Goal: Task Accomplishment & Management: Use online tool/utility

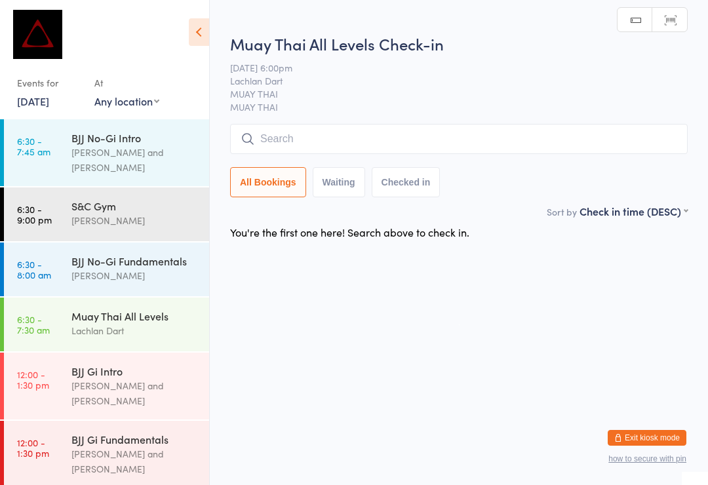
scroll to position [373, 0]
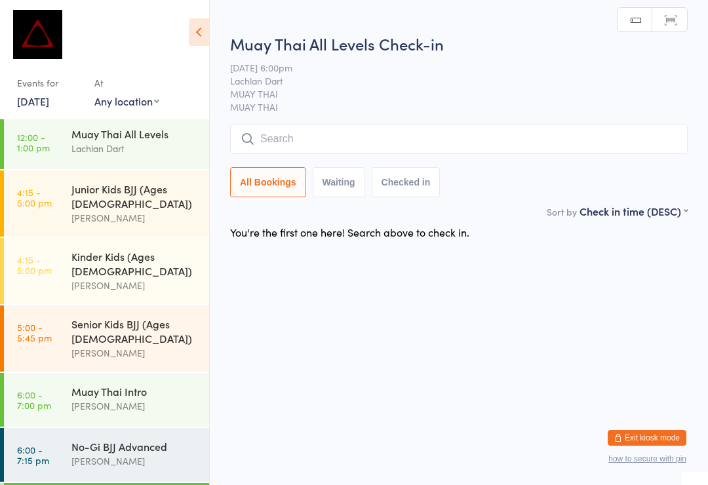
click at [471, 136] on input "search" at bounding box center [458, 139] width 457 height 30
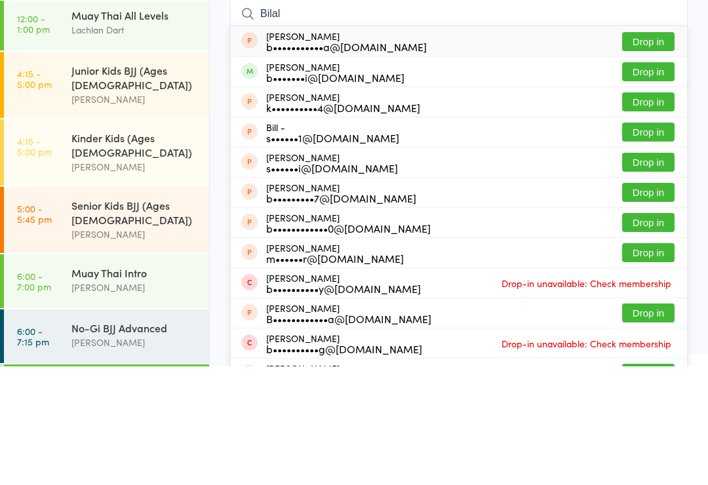
type input "Bilal"
click at [656, 181] on button "Drop in" at bounding box center [648, 190] width 52 height 19
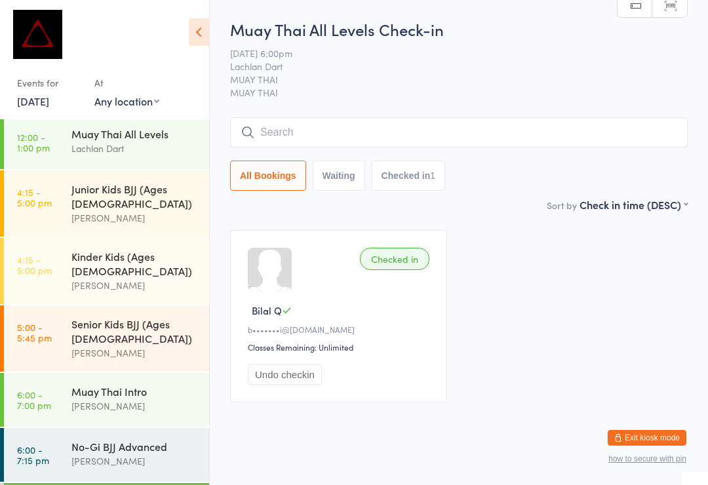
click at [337, 128] on input "search" at bounding box center [458, 132] width 457 height 30
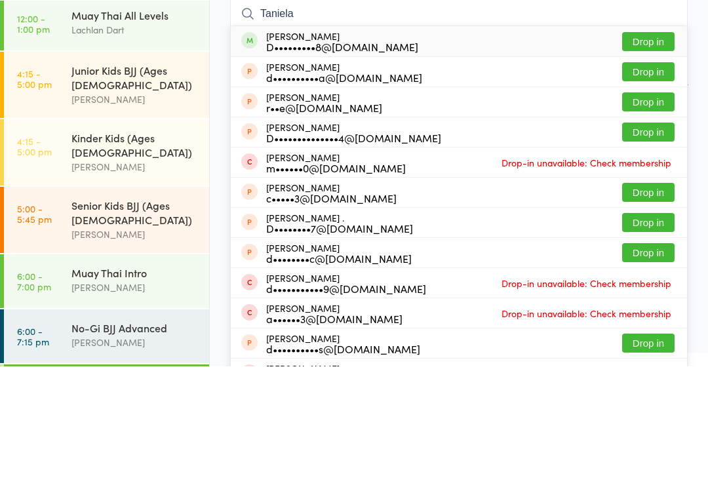
type input "Taniela"
click at [652, 151] on button "Drop in" at bounding box center [648, 160] width 52 height 19
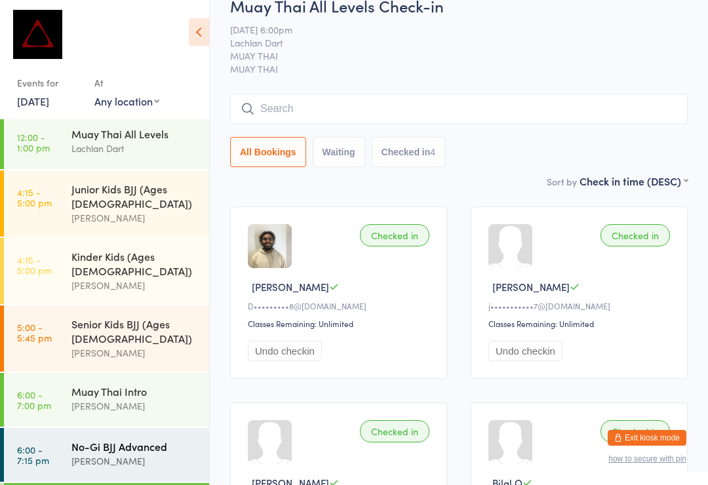
click at [169, 428] on div "No-Gi BJJ Advanced [PERSON_NAME]" at bounding box center [140, 454] width 138 height 52
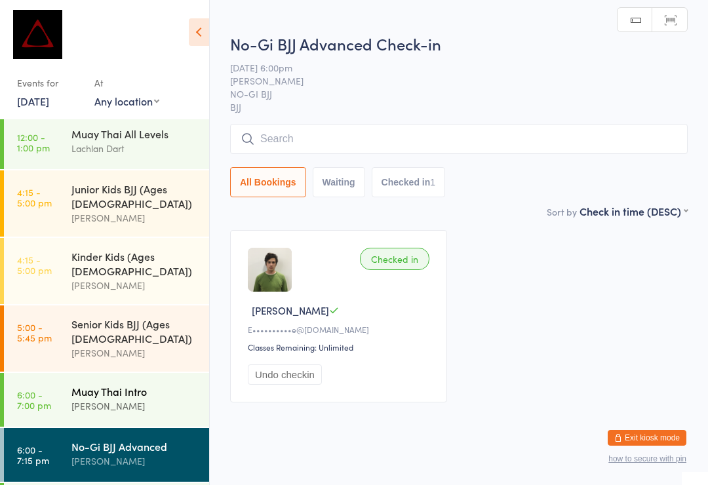
click at [157, 398] on div "[PERSON_NAME]" at bounding box center [134, 405] width 126 height 15
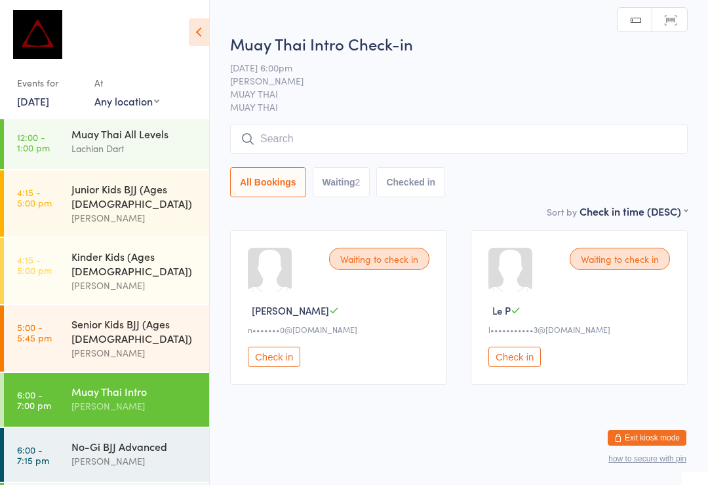
click at [396, 141] on input "search" at bounding box center [458, 139] width 457 height 30
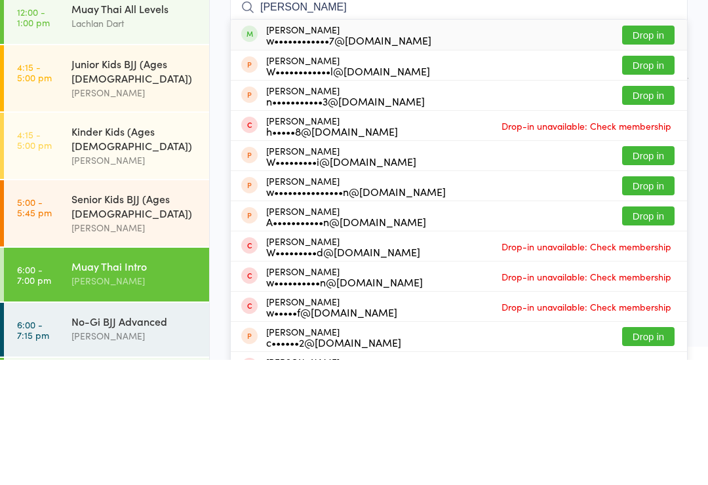
type input "[PERSON_NAME]"
click at [639, 151] on button "Drop in" at bounding box center [648, 160] width 52 height 19
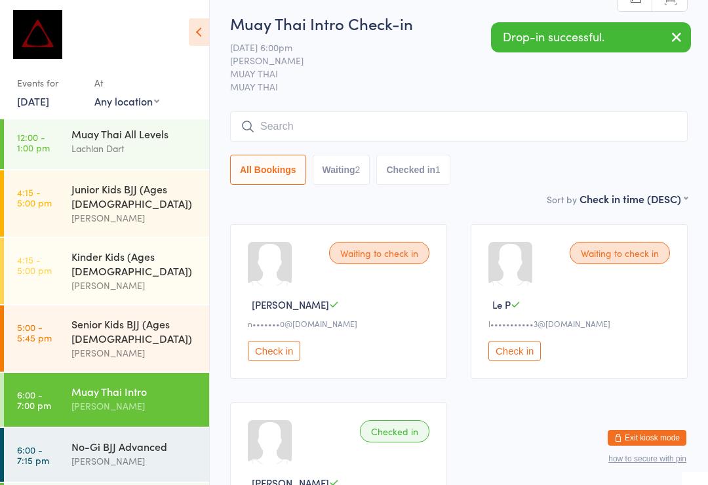
click at [458, 142] on input "search" at bounding box center [458, 126] width 457 height 30
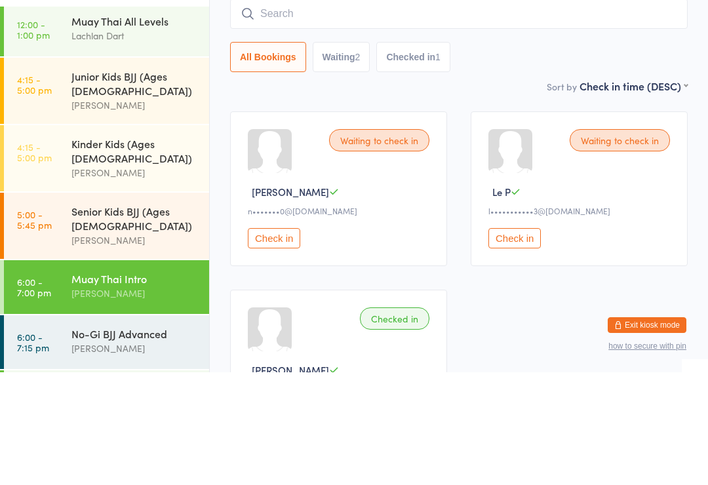
type input "R"
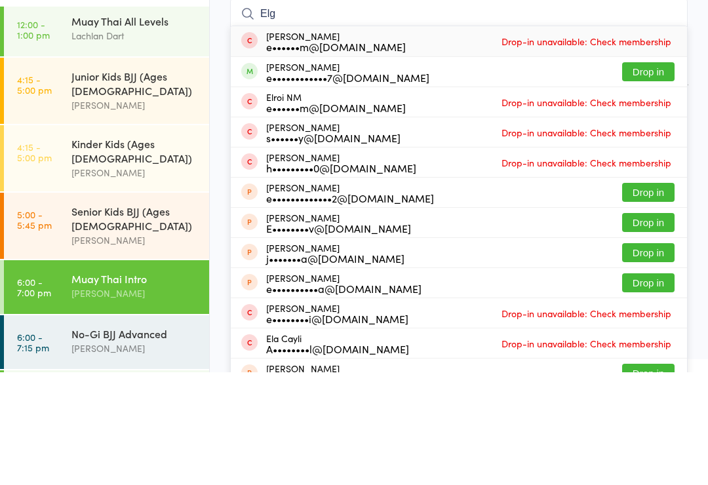
type input "Elg"
click at [651, 175] on button "Drop in" at bounding box center [648, 184] width 52 height 19
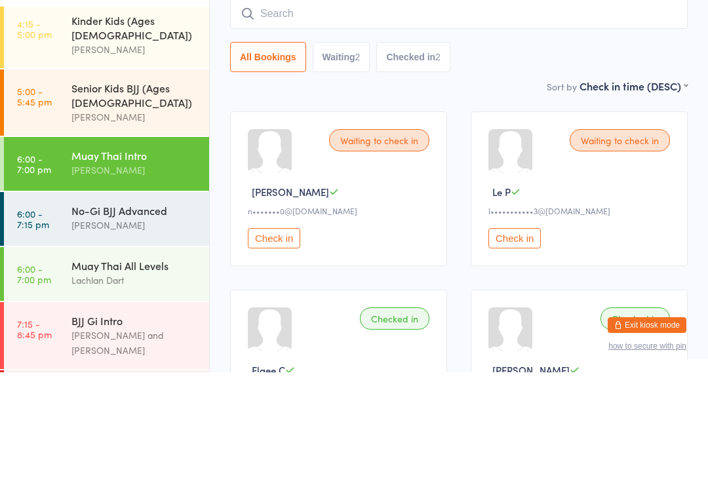
scroll to position [495, 0]
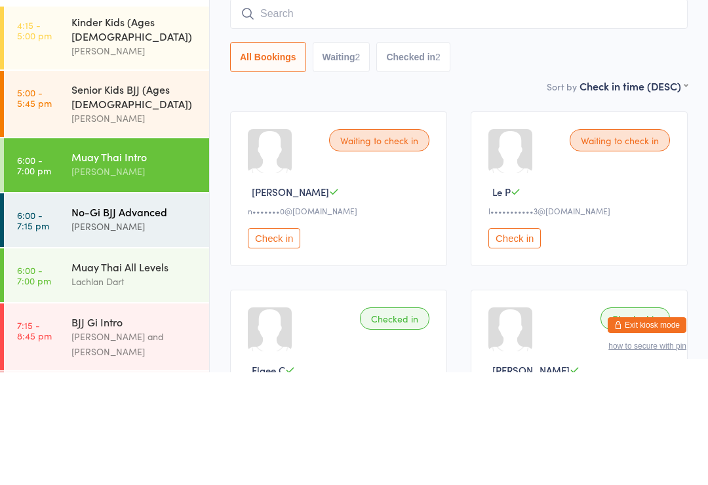
click at [161, 331] on div "[PERSON_NAME]" at bounding box center [134, 338] width 126 height 15
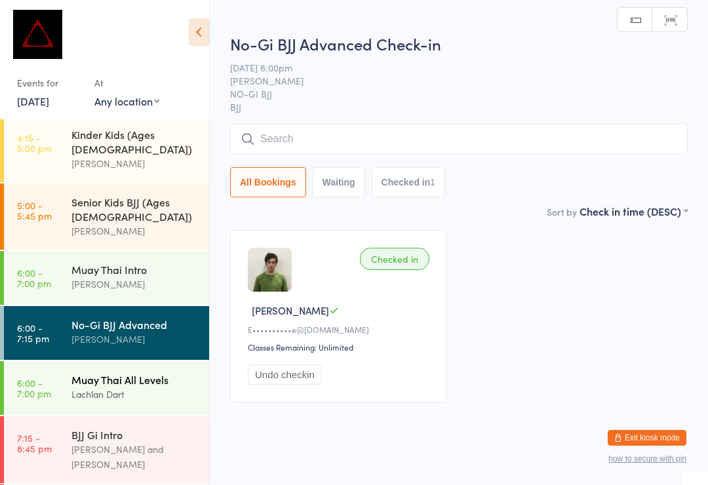
click at [146, 372] on div "Muay Thai All Levels" at bounding box center [134, 379] width 126 height 14
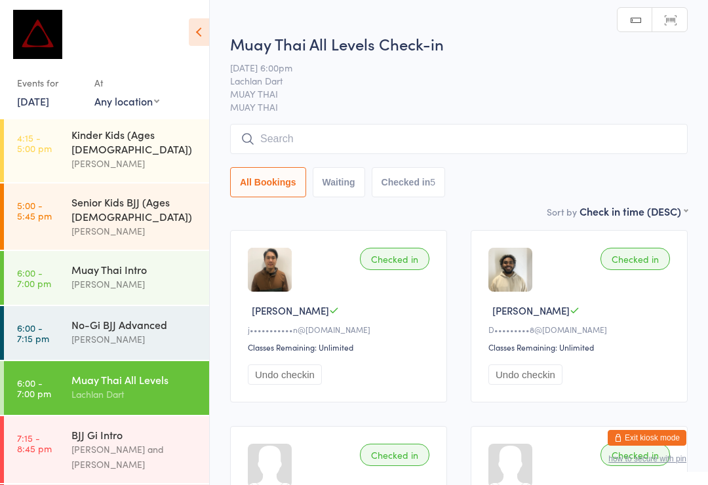
click at [330, 134] on input "search" at bounding box center [458, 139] width 457 height 30
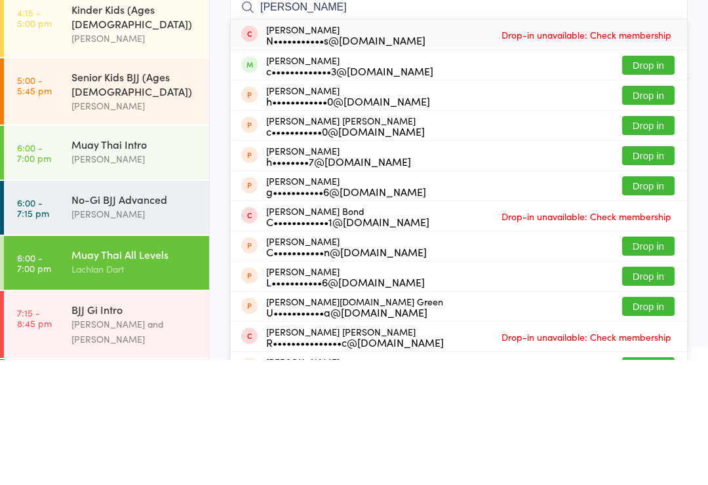
type input "[PERSON_NAME]"
click at [663, 181] on button "Drop in" at bounding box center [648, 190] width 52 height 19
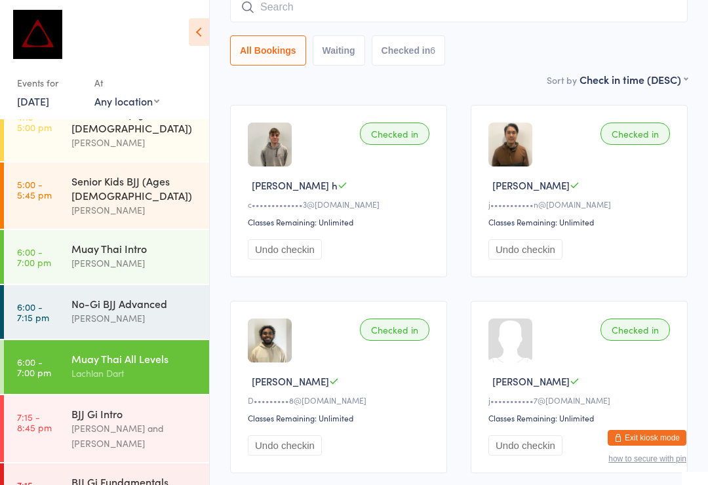
scroll to position [515, 0]
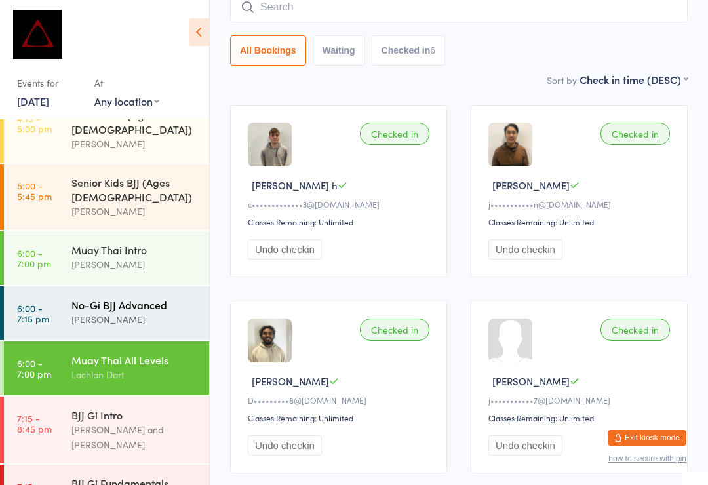
click at [67, 286] on link "6:00 - 7:15 pm No-Gi BJJ Advanced [PERSON_NAME]" at bounding box center [106, 313] width 205 height 54
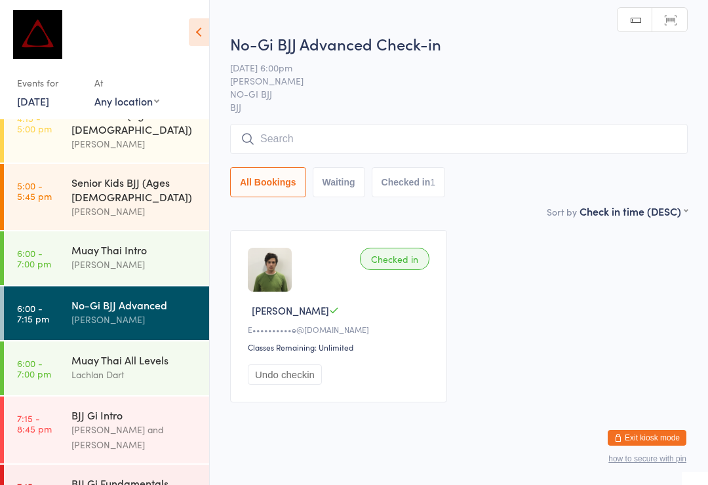
click at [510, 134] on input "search" at bounding box center [458, 139] width 457 height 30
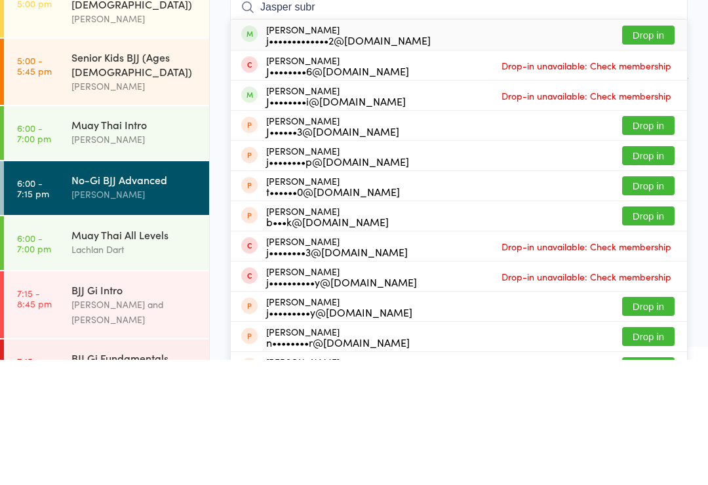
type input "Jasper subr"
click at [638, 151] on button "Drop in" at bounding box center [648, 160] width 52 height 19
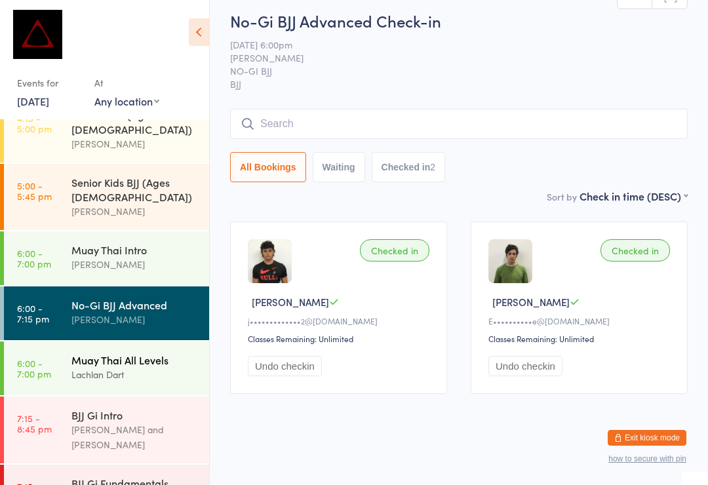
click at [70, 341] on link "6:00 - 7:00 pm Muay Thai All Levels Lachlan Dart" at bounding box center [106, 368] width 205 height 54
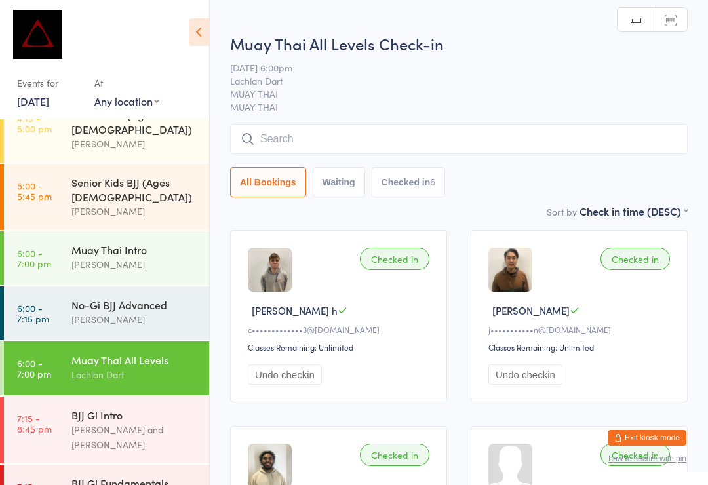
click at [274, 140] on input "search" at bounding box center [458, 139] width 457 height 30
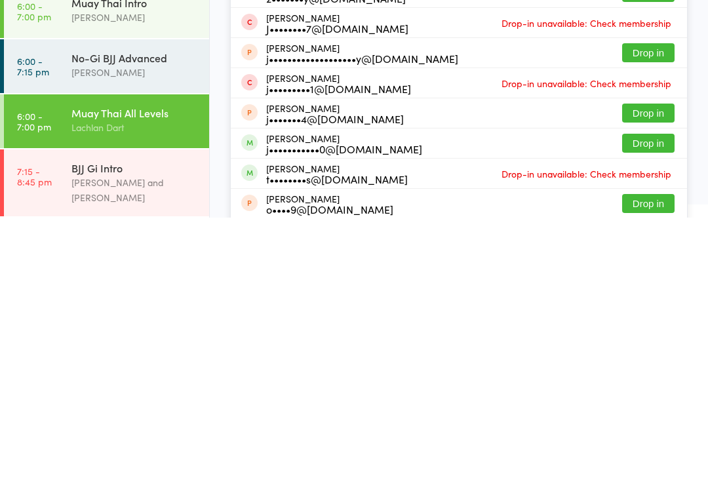
scroll to position [33, 0]
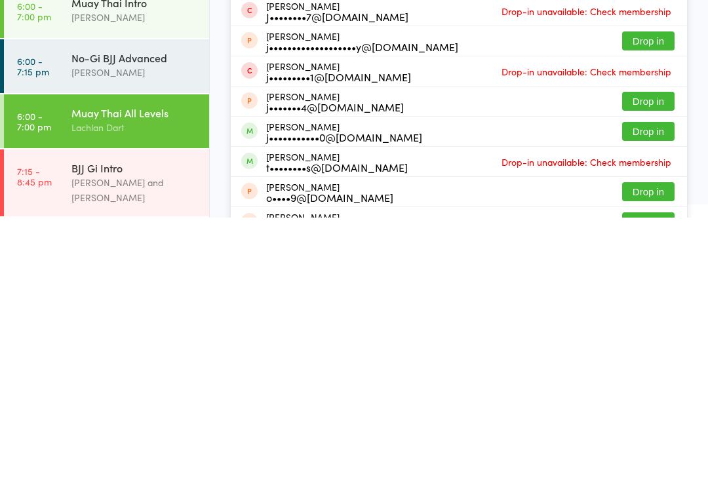
type input "[PERSON_NAME]"
click at [657, 389] on button "Drop in" at bounding box center [648, 398] width 52 height 19
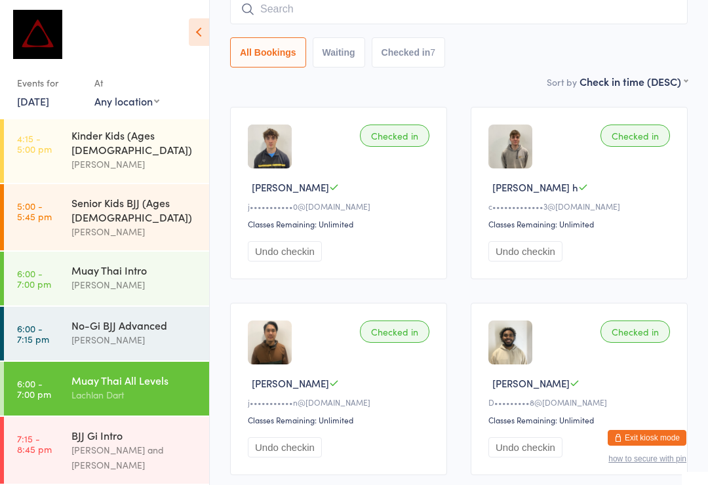
scroll to position [119, 0]
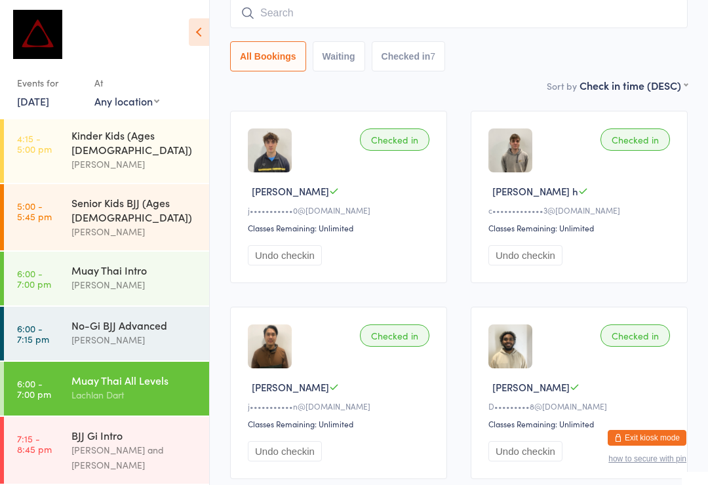
click at [132, 373] on div "Muay Thai All Levels" at bounding box center [134, 380] width 126 height 14
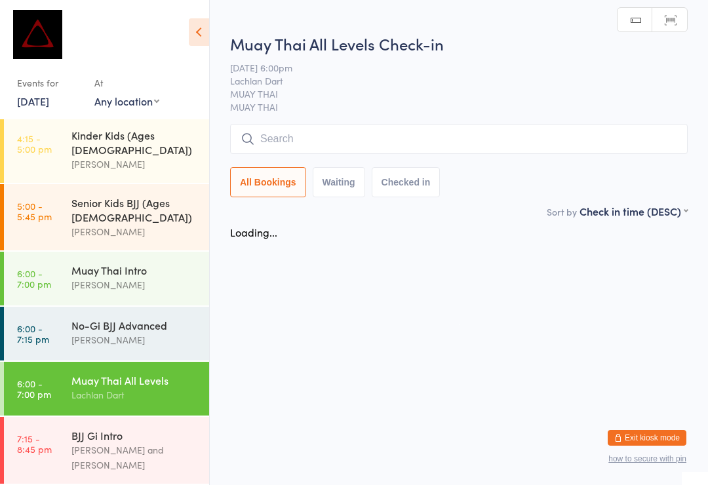
scroll to position [0, 0]
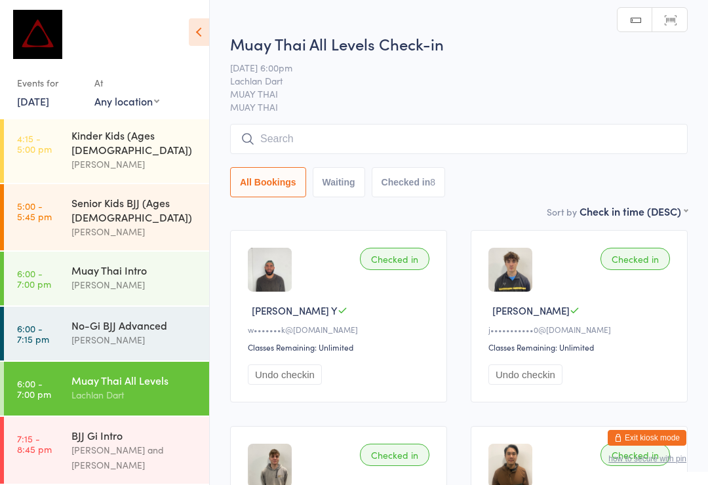
click at [478, 153] on input "search" at bounding box center [458, 139] width 457 height 30
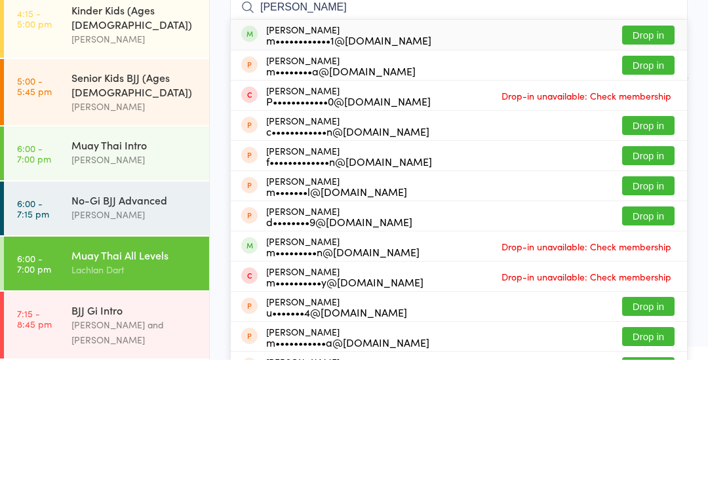
type input "[PERSON_NAME]"
click at [643, 151] on button "Drop in" at bounding box center [648, 160] width 52 height 19
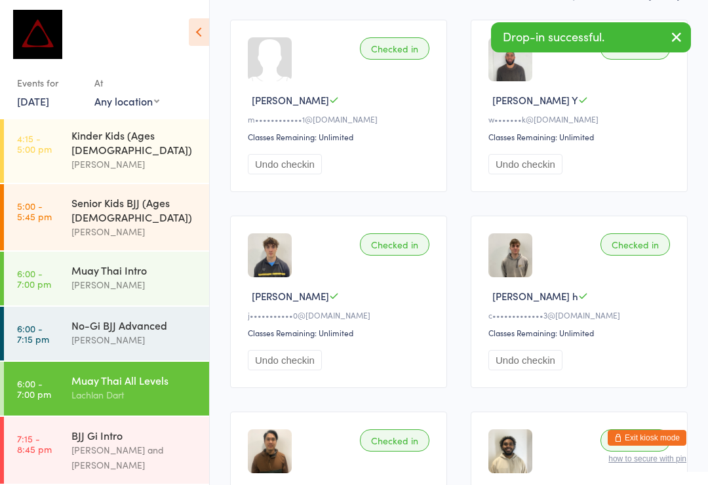
scroll to position [216, 0]
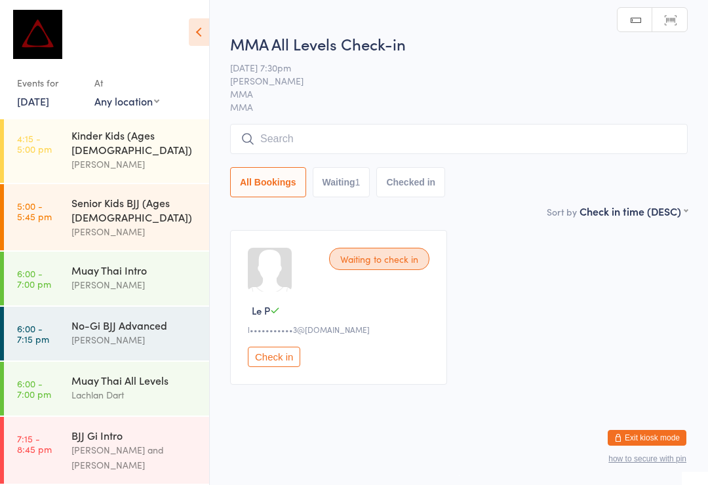
click at [492, 136] on input "search" at bounding box center [458, 139] width 457 height 30
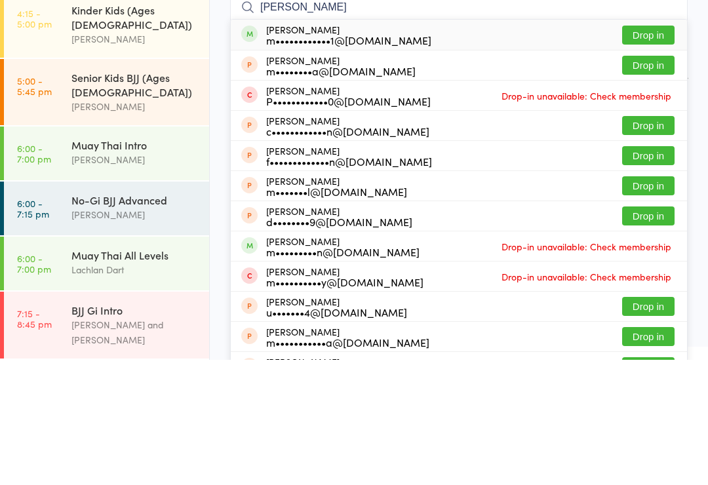
type input "[PERSON_NAME]"
click at [657, 151] on button "Drop in" at bounding box center [648, 160] width 52 height 19
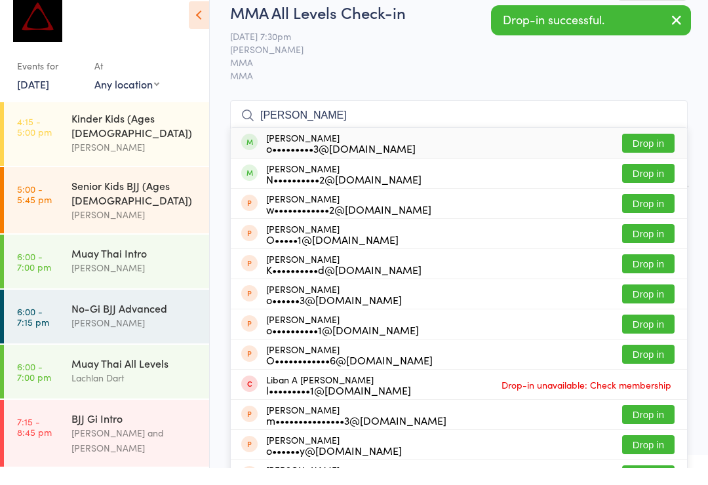
type input "[PERSON_NAME]"
click at [653, 151] on button "Drop in" at bounding box center [648, 160] width 52 height 19
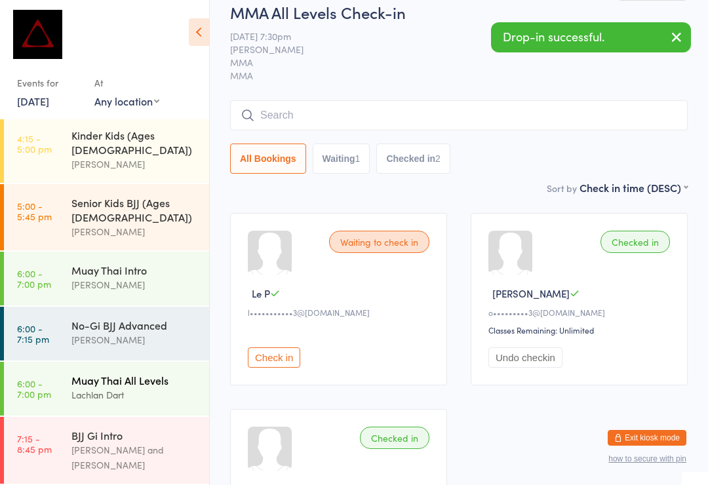
click at [155, 373] on div "Muay Thai All Levels" at bounding box center [134, 380] width 126 height 14
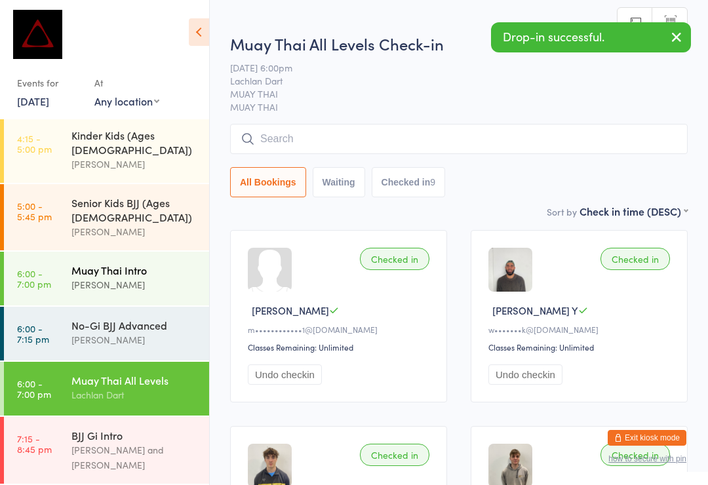
click at [155, 277] on div "[PERSON_NAME]" at bounding box center [134, 284] width 126 height 15
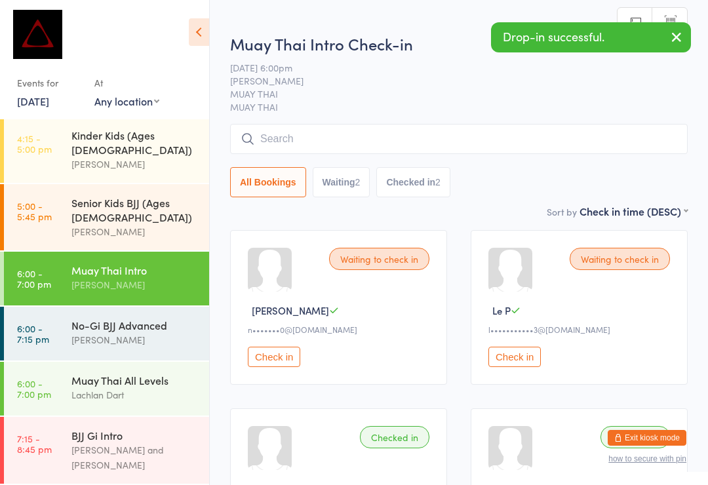
click at [584, 152] on input "search" at bounding box center [458, 139] width 457 height 30
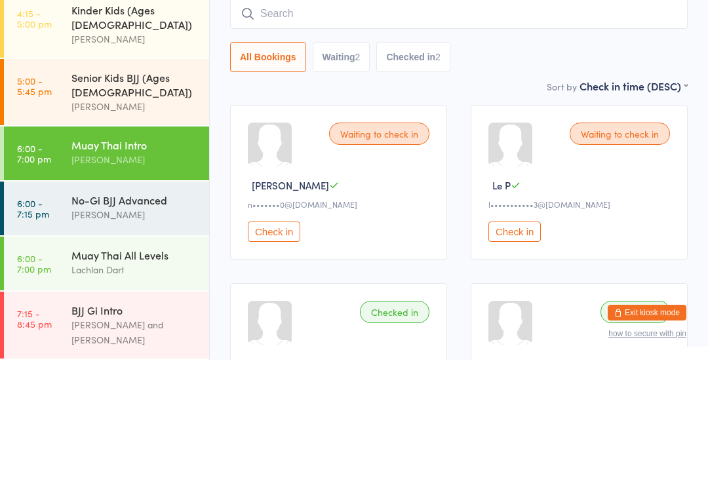
scroll to position [490, 0]
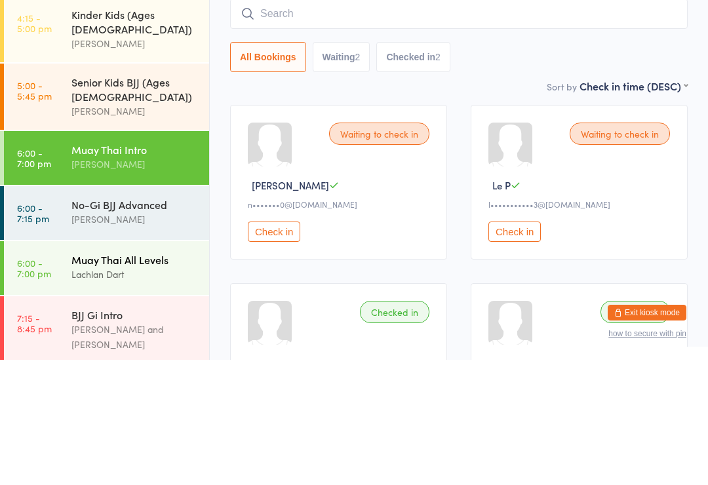
click at [145, 392] on div "Lachlan Dart" at bounding box center [134, 399] width 126 height 15
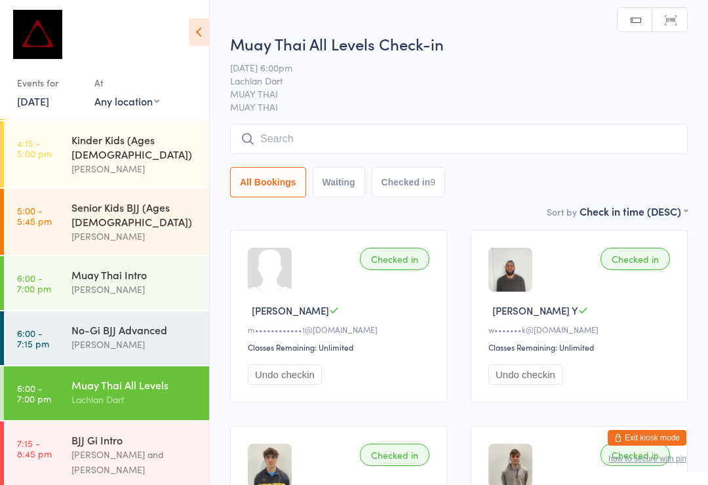
click at [521, 145] on input "search" at bounding box center [458, 139] width 457 height 30
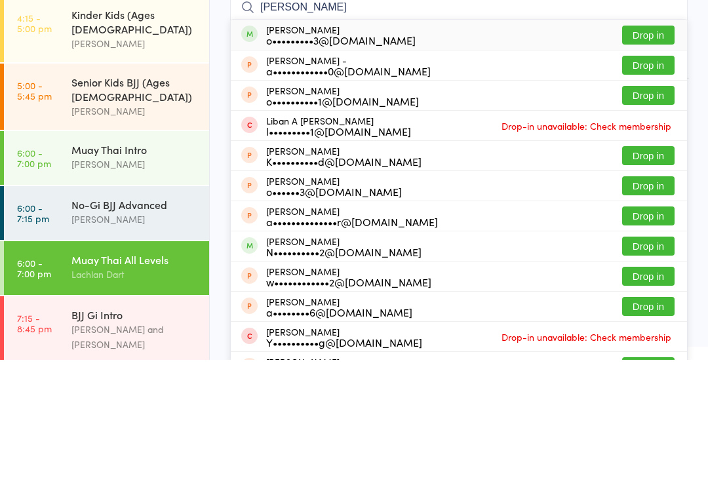
type input "[PERSON_NAME]"
click at [628, 151] on button "Drop in" at bounding box center [648, 160] width 52 height 19
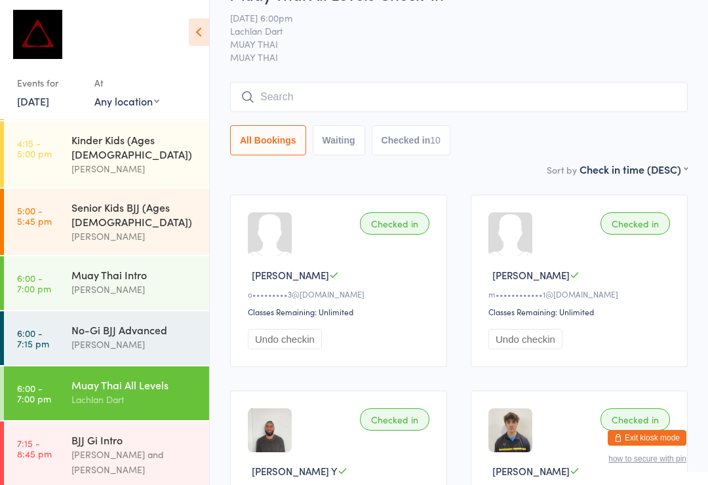
scroll to position [30, 0]
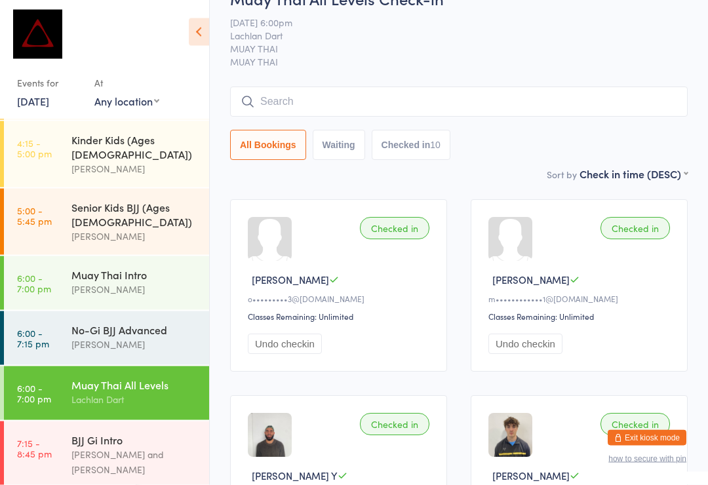
click at [359, 90] on input "search" at bounding box center [458, 102] width 457 height 30
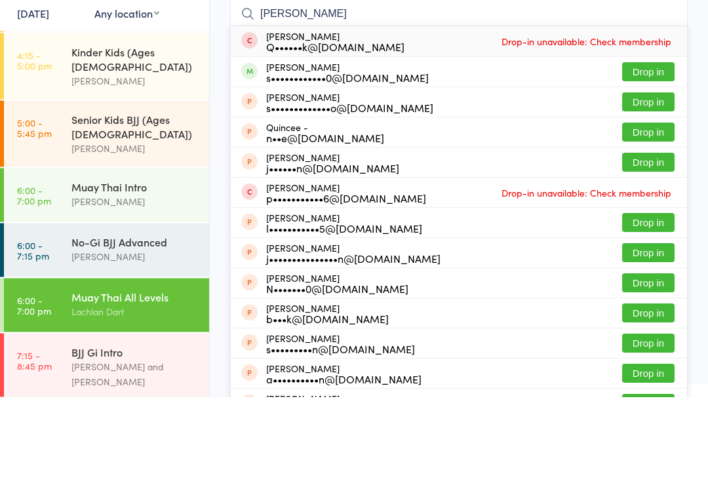
type input "[PERSON_NAME]"
click at [649, 151] on button "Drop in" at bounding box center [648, 160] width 52 height 19
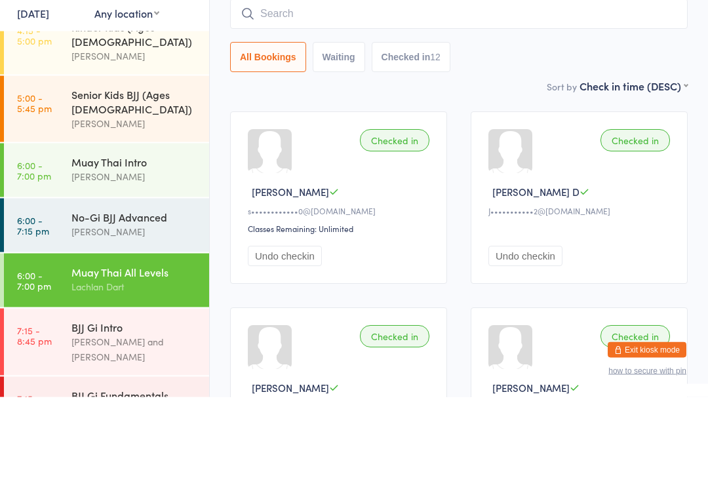
scroll to position [119, 0]
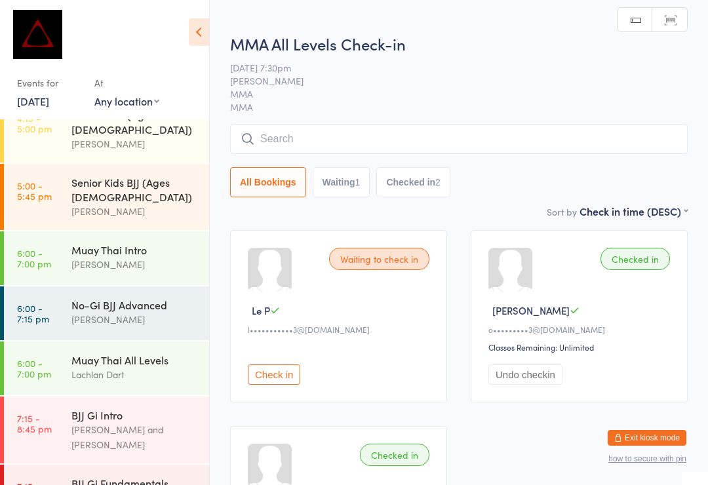
click at [440, 150] on input "search" at bounding box center [458, 139] width 457 height 30
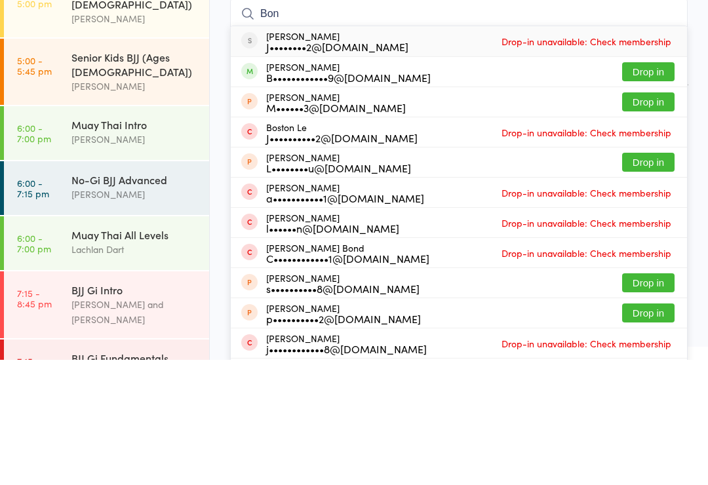
type input "Bon"
click at [656, 217] on button "Drop in" at bounding box center [648, 226] width 52 height 19
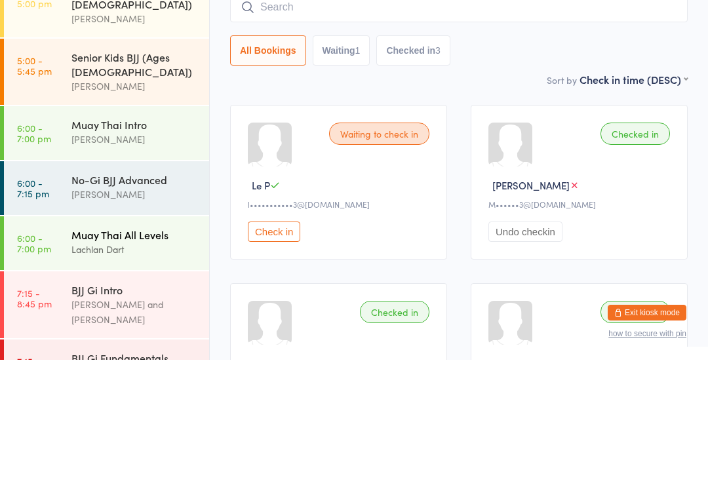
click at [182, 367] on div "Lachlan Dart" at bounding box center [134, 374] width 126 height 15
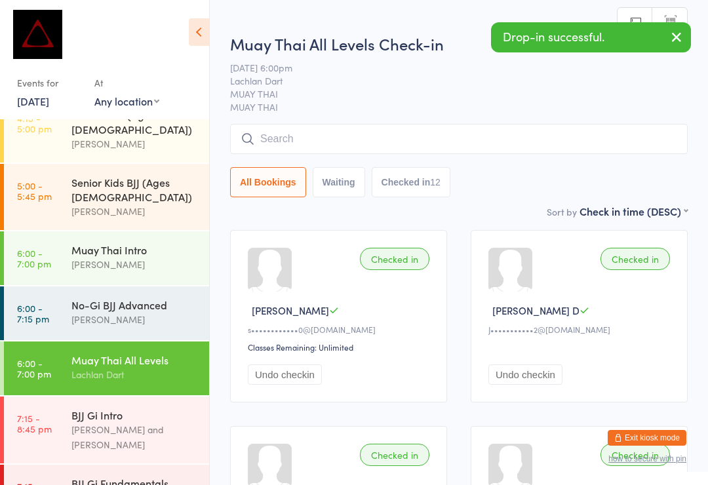
click at [540, 154] on input "search" at bounding box center [458, 139] width 457 height 30
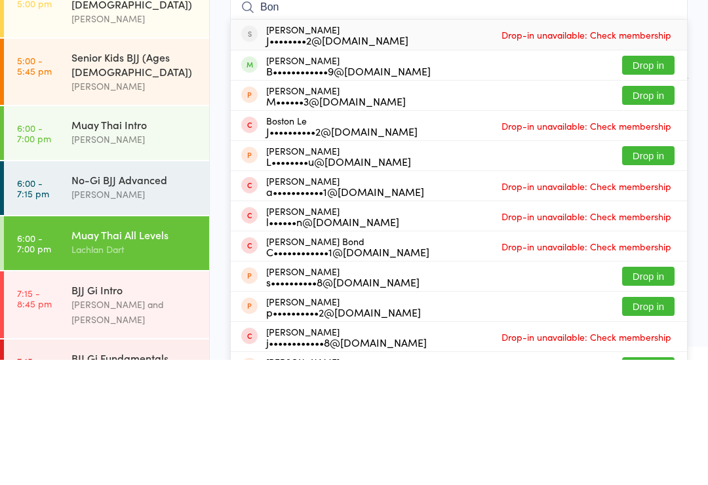
type input "Bon"
click at [645, 181] on button "Drop in" at bounding box center [648, 190] width 52 height 19
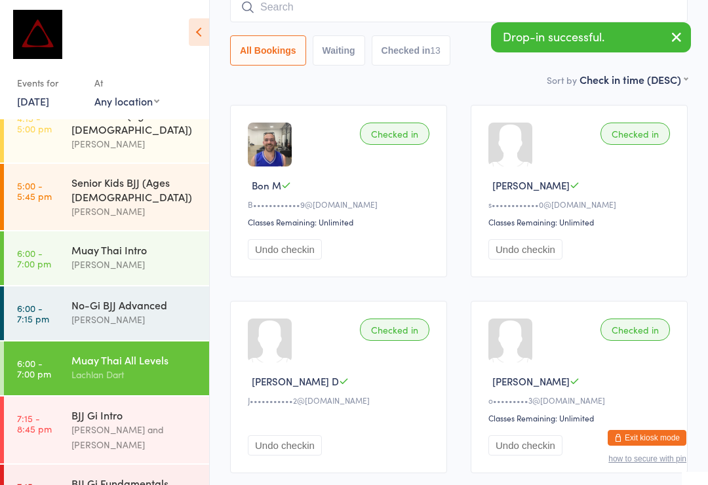
scroll to position [123, 0]
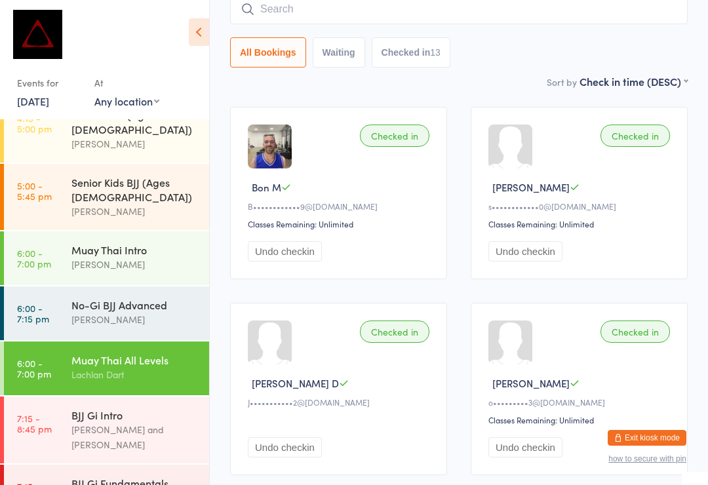
click at [294, 19] on input "search" at bounding box center [458, 9] width 457 height 30
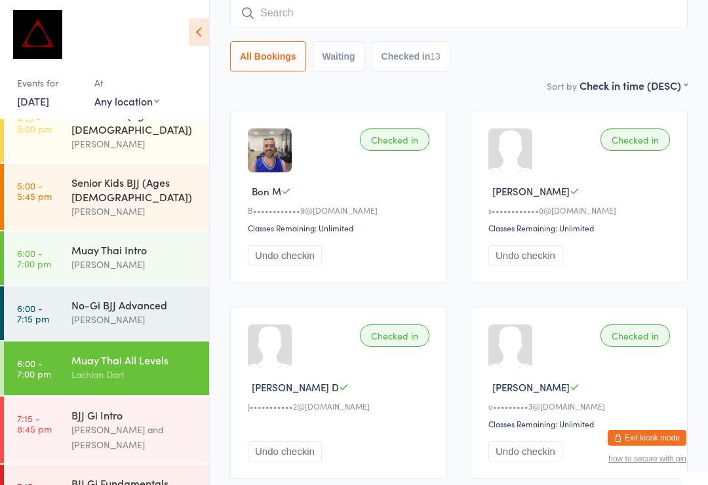
scroll to position [119, 0]
type input "R"
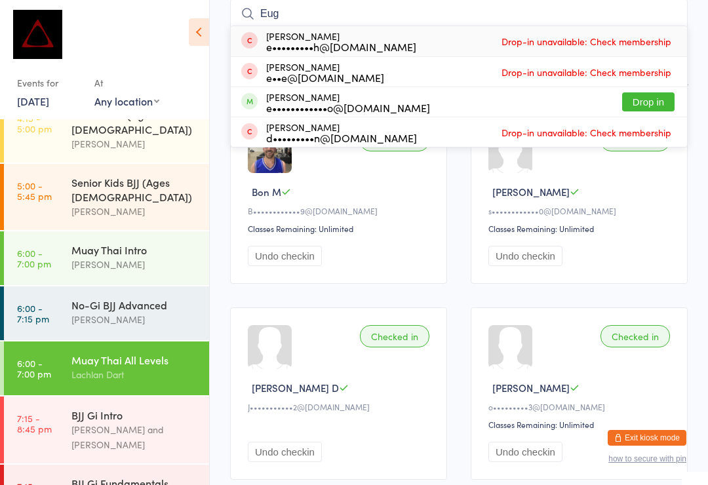
type input "Eug"
click at [632, 107] on button "Drop in" at bounding box center [648, 101] width 52 height 19
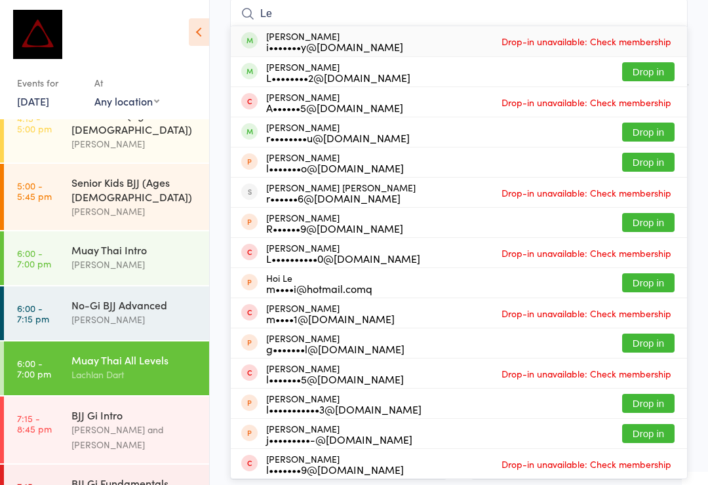
type input "L"
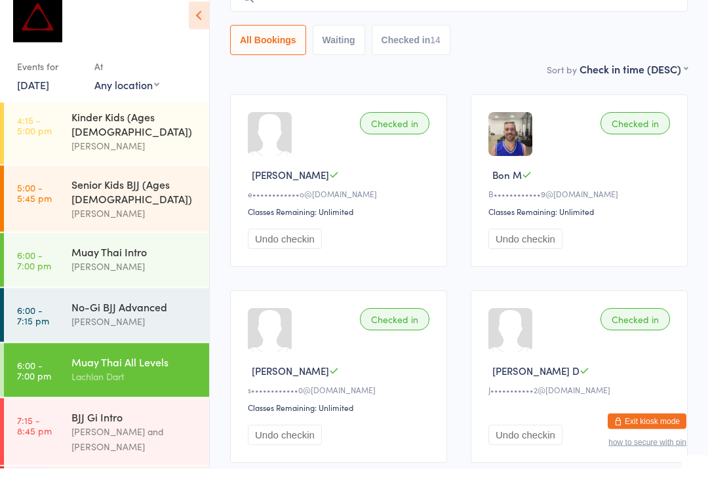
scroll to position [495, 0]
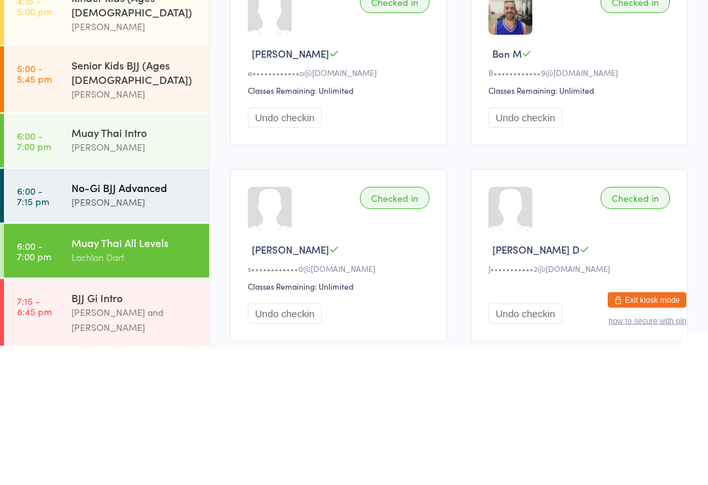
click at [56, 307] on link "6:00 - 7:15 pm No-Gi BJJ Advanced [PERSON_NAME]" at bounding box center [106, 334] width 205 height 54
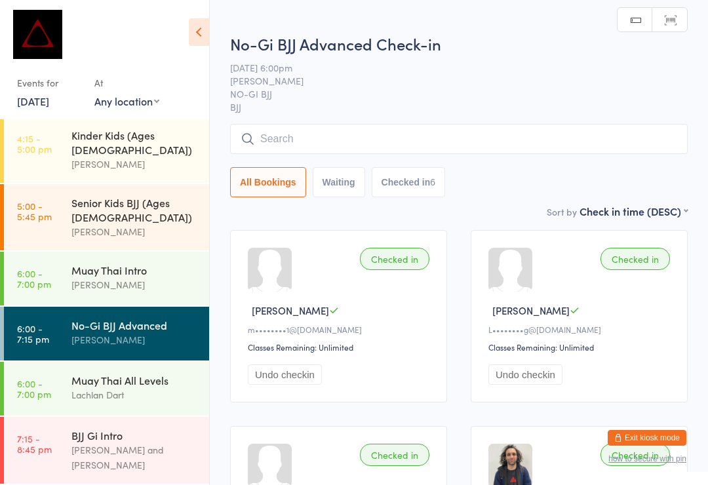
click at [274, 132] on input "search" at bounding box center [458, 139] width 457 height 30
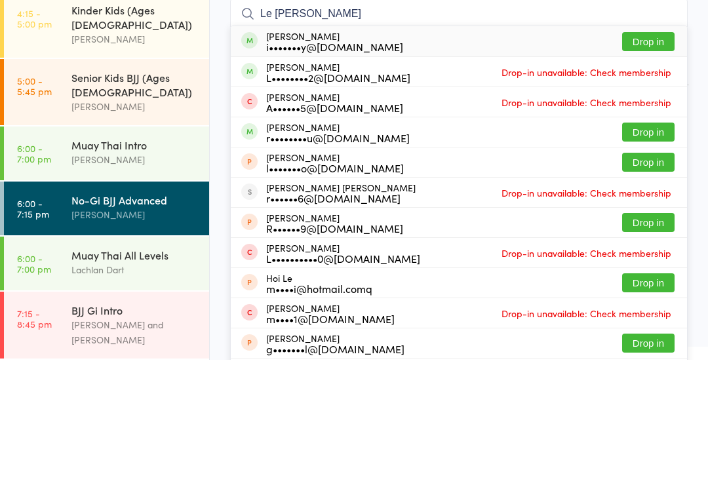
type input "Le [PERSON_NAME]"
click at [654, 157] on button "Drop in" at bounding box center [648, 166] width 52 height 19
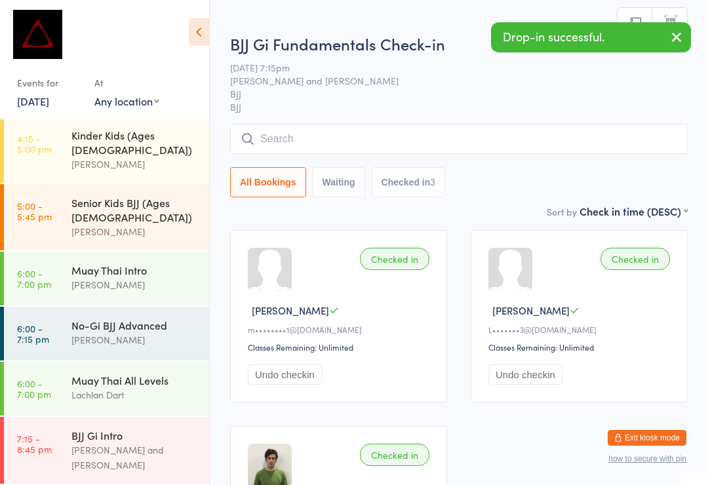
click at [271, 143] on input "search" at bounding box center [458, 139] width 457 height 30
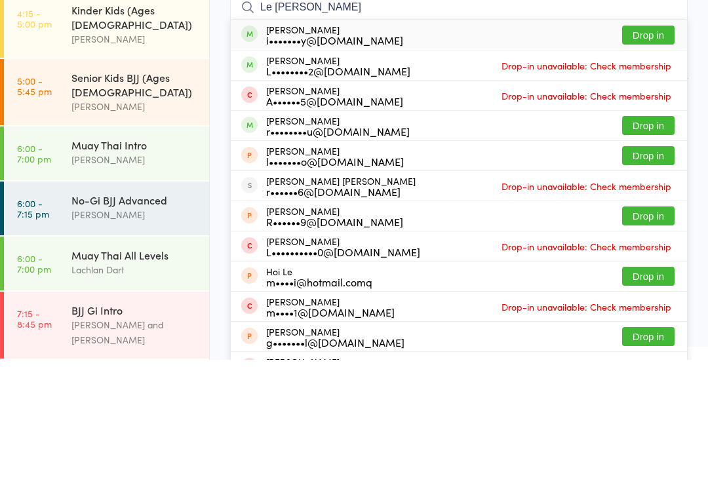
type input "Le [PERSON_NAME]"
click at [653, 151] on button "Drop in" at bounding box center [648, 160] width 52 height 19
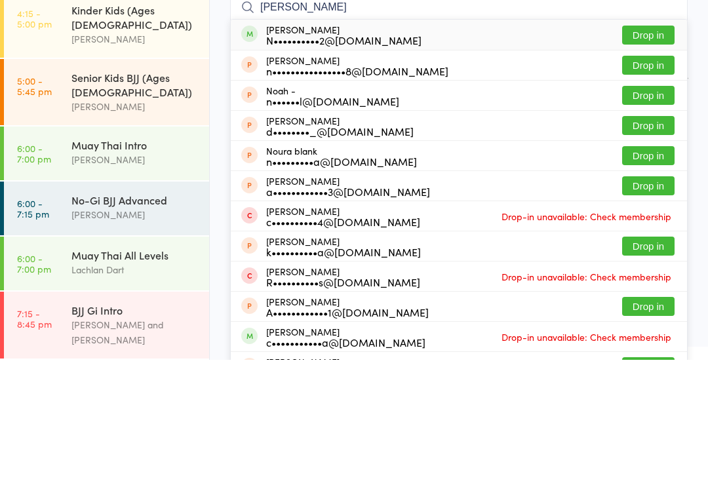
type input "[PERSON_NAME]"
click at [648, 151] on button "Drop in" at bounding box center [648, 160] width 52 height 19
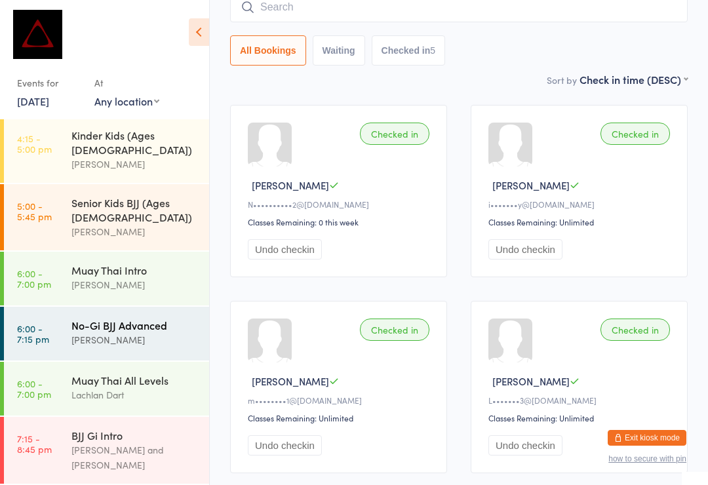
click at [157, 318] on div "No-Gi BJJ Advanced" at bounding box center [134, 325] width 126 height 14
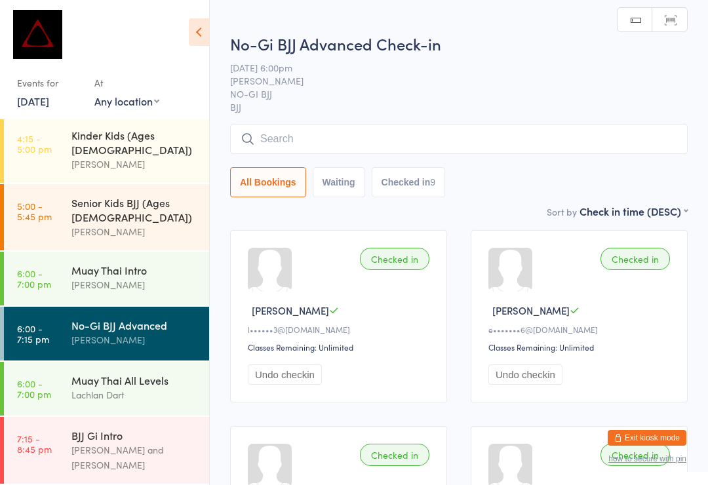
click at [350, 139] on input "search" at bounding box center [458, 139] width 457 height 30
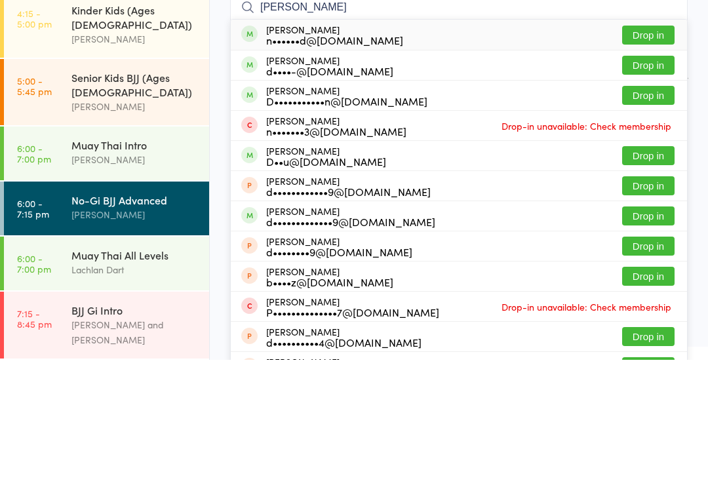
type input "[PERSON_NAME]"
click at [658, 181] on button "Drop in" at bounding box center [648, 190] width 52 height 19
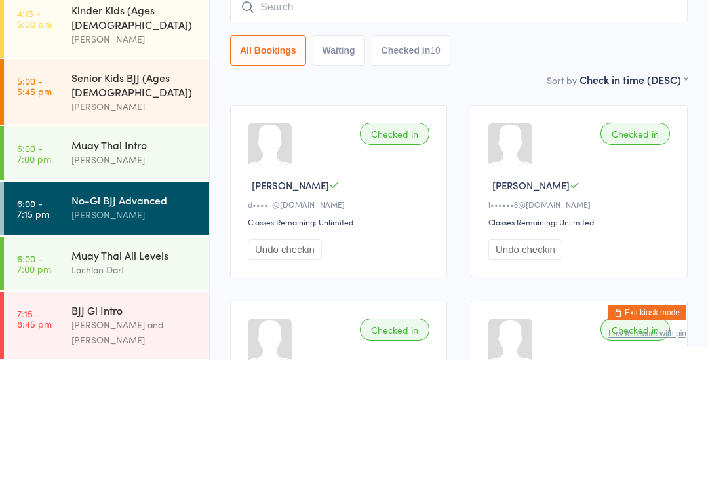
click at [477, 117] on input "search" at bounding box center [458, 132] width 457 height 30
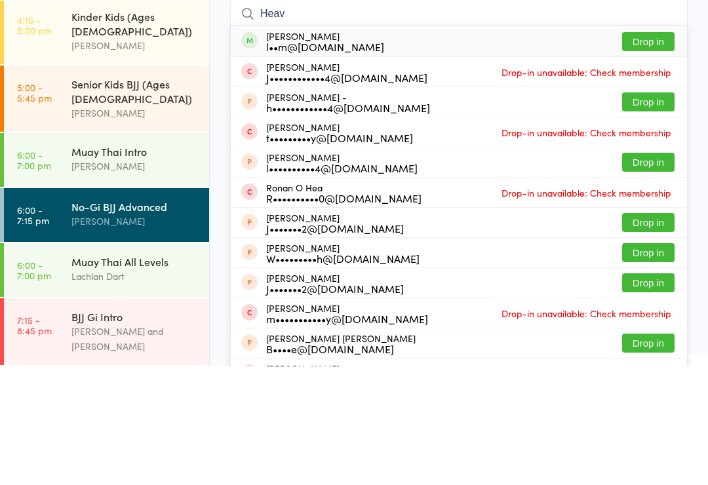
type input "Heav"
click at [654, 151] on button "Drop in" at bounding box center [648, 160] width 52 height 19
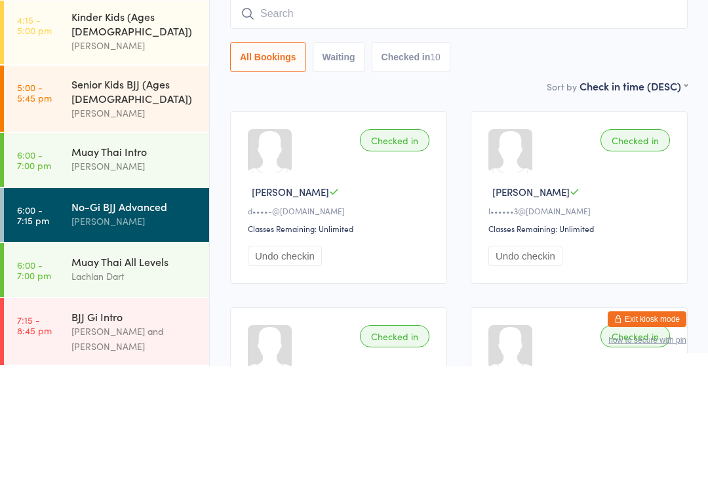
scroll to position [119, 0]
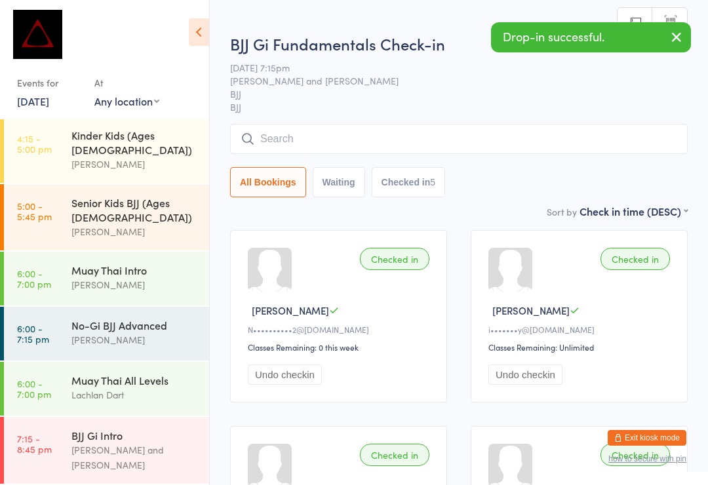
click at [525, 140] on input "search" at bounding box center [458, 139] width 457 height 30
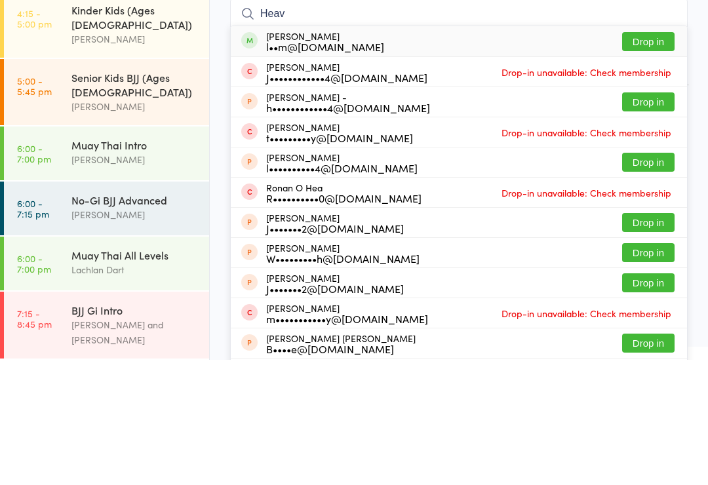
type input "Heav"
click at [664, 157] on button "Drop in" at bounding box center [648, 166] width 52 height 19
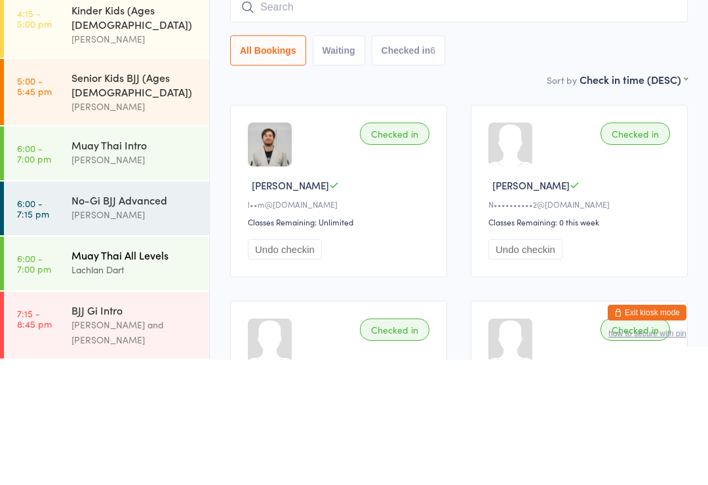
click at [162, 387] on div "Lachlan Dart" at bounding box center [134, 394] width 126 height 15
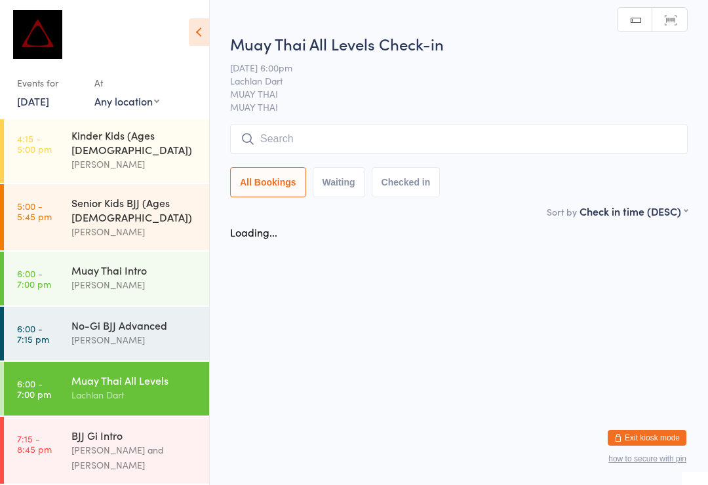
click at [487, 134] on input "search" at bounding box center [458, 139] width 457 height 30
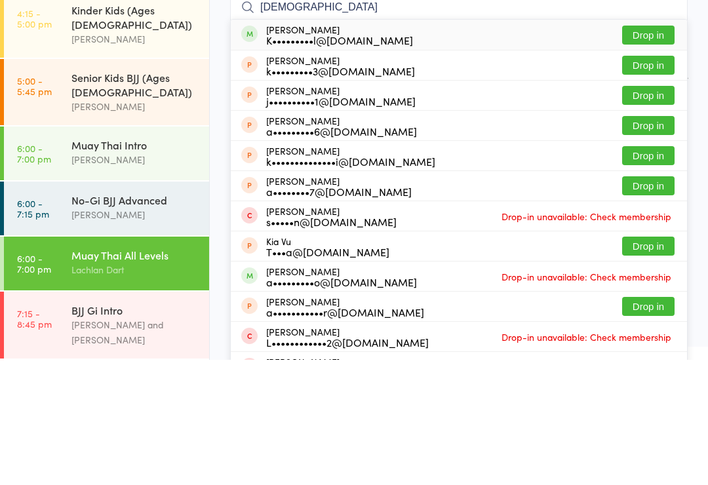
type input "[DEMOGRAPHIC_DATA]"
click at [646, 151] on button "Drop in" at bounding box center [648, 160] width 52 height 19
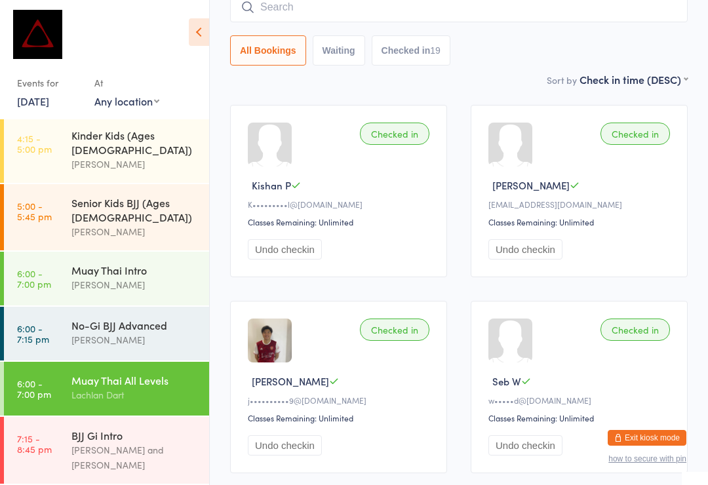
click at [485, 75] on div "Sort by Check in time (DESC) First name (ASC) First name (DESC) Last name (ASC)…" at bounding box center [458, 79] width 457 height 14
